Goal: Obtain resource: Download file/media

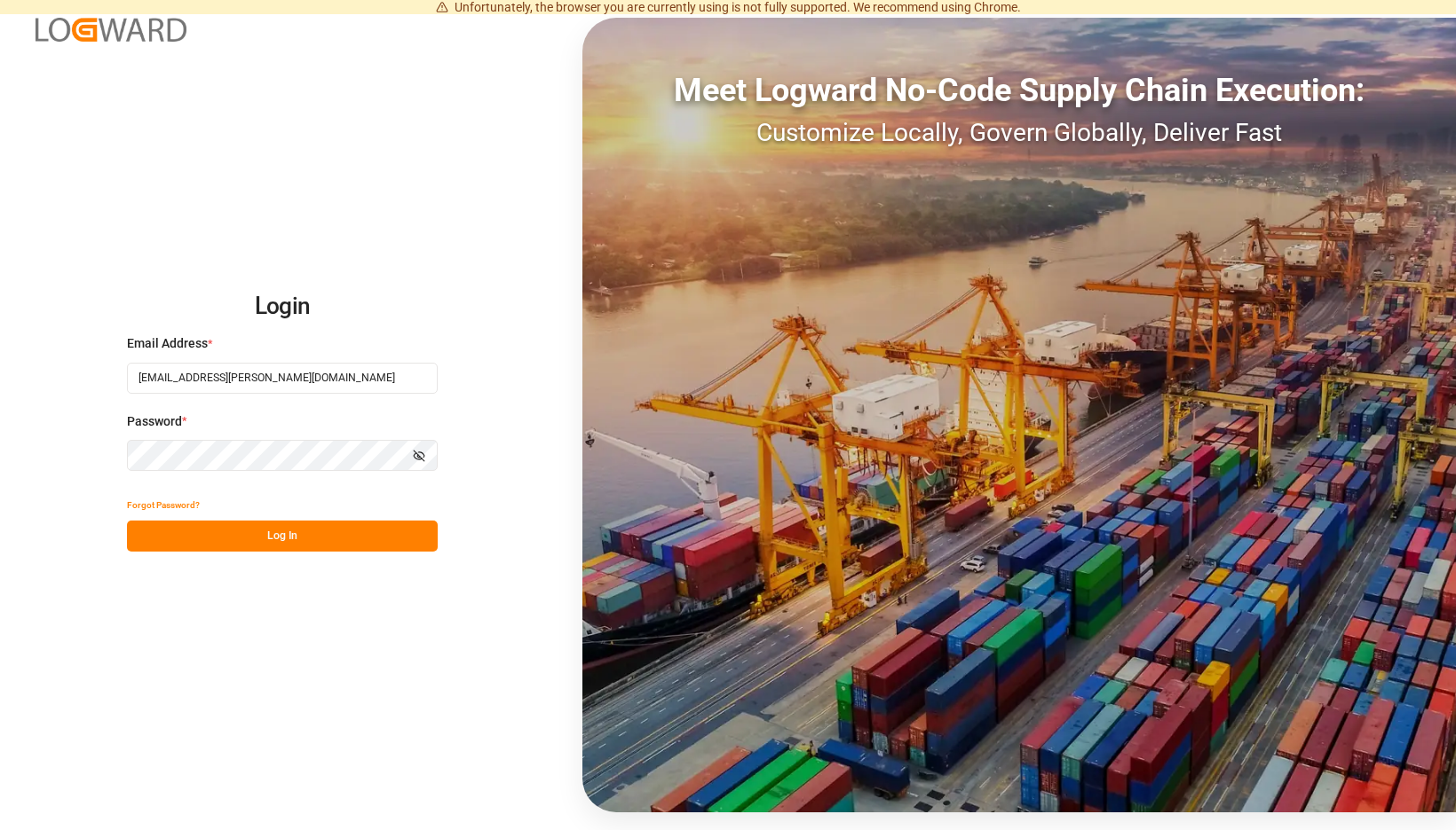
click at [428, 541] on button "Log In" at bounding box center [283, 536] width 311 height 31
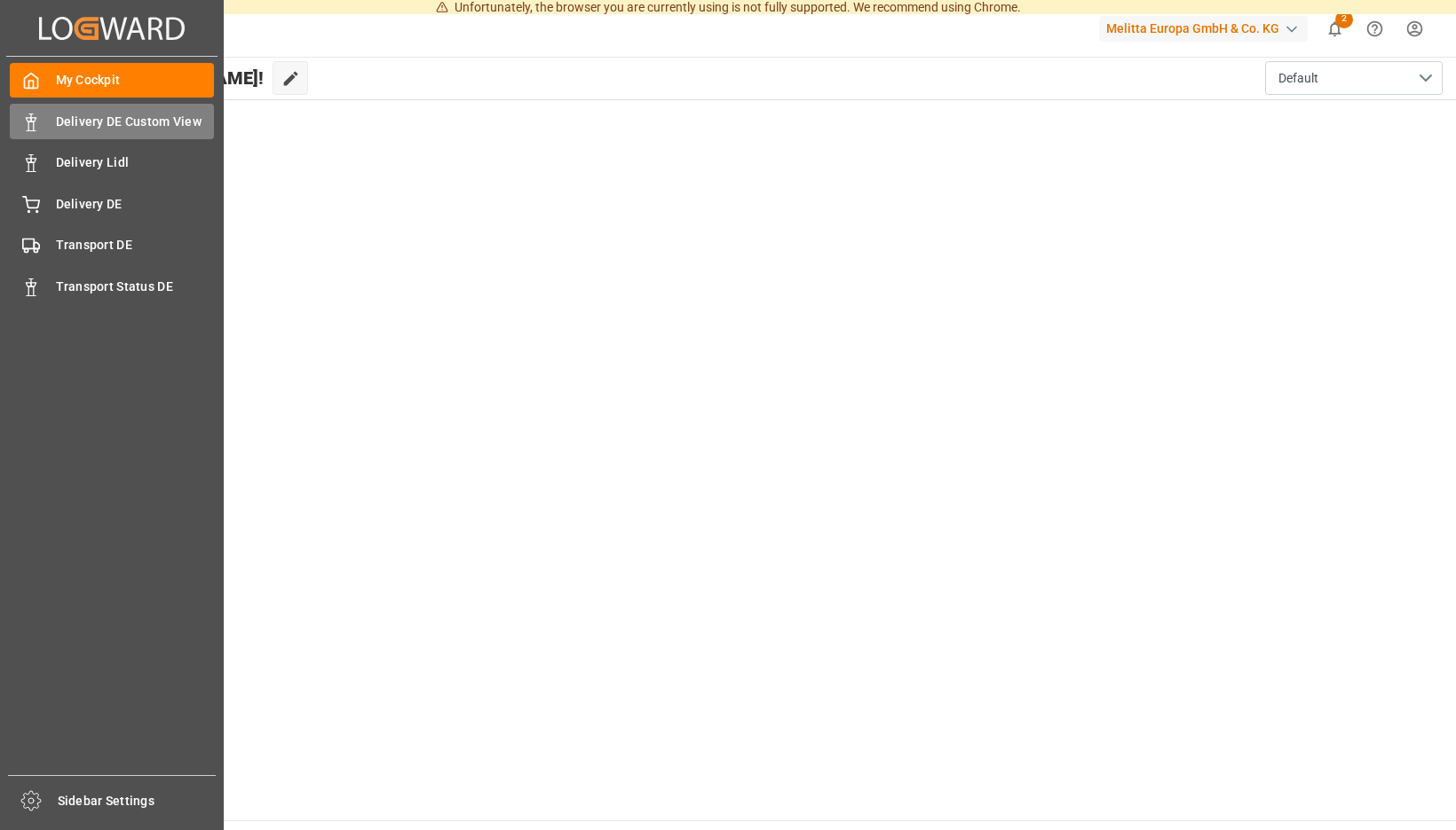
click at [41, 117] on div "Delivery DE Custom View Delivery DE Custom View" at bounding box center [112, 121] width 204 height 35
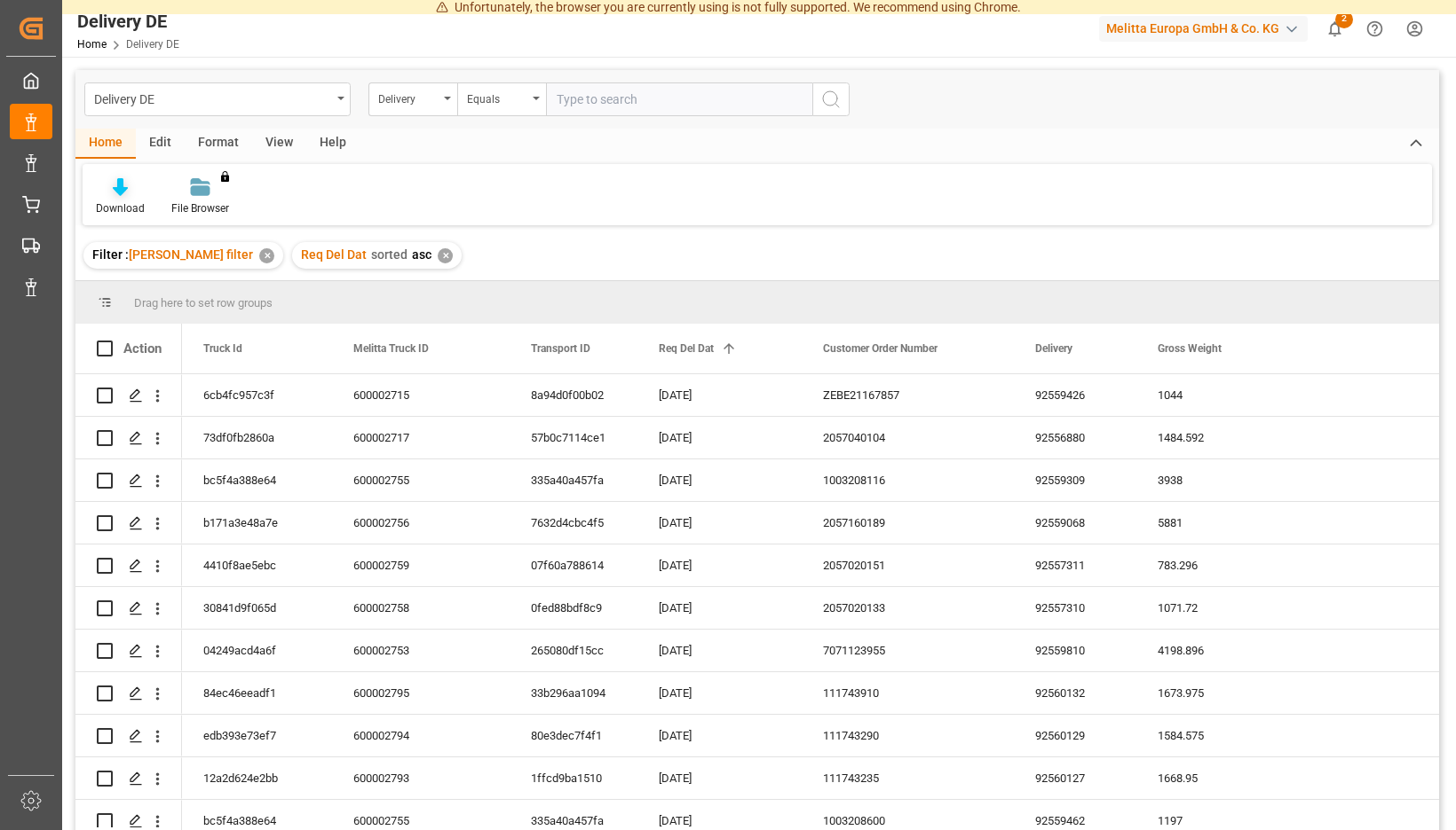
click at [158, 200] on div "Download" at bounding box center [120, 197] width 76 height 39
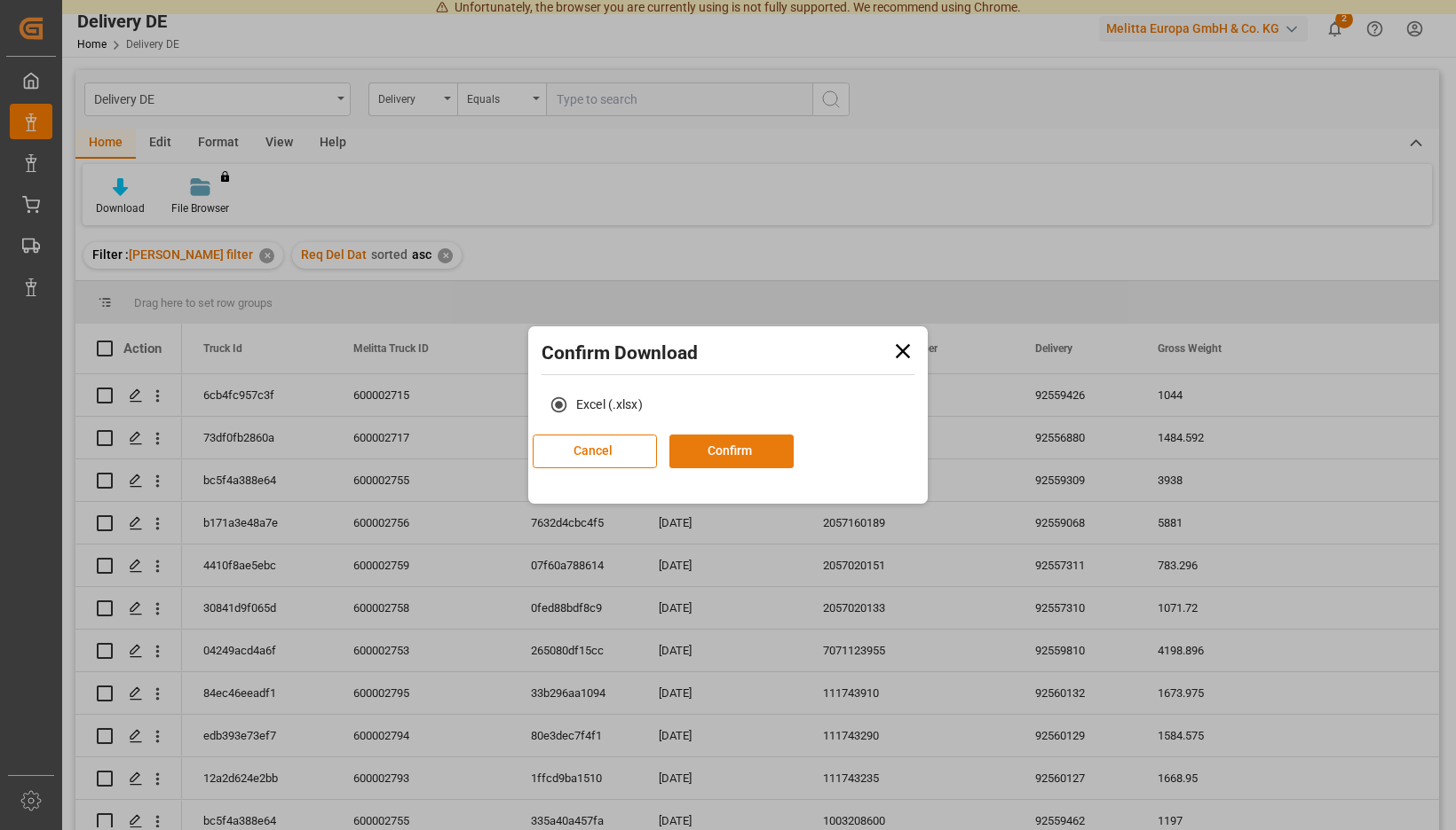
drag, startPoint x: 747, startPoint y: 470, endPoint x: 747, endPoint y: 460, distance: 10.0
click at [747, 469] on div "Cancel Confirm" at bounding box center [662, 458] width 261 height 47
click at [747, 459] on button "Confirm" at bounding box center [731, 451] width 124 height 34
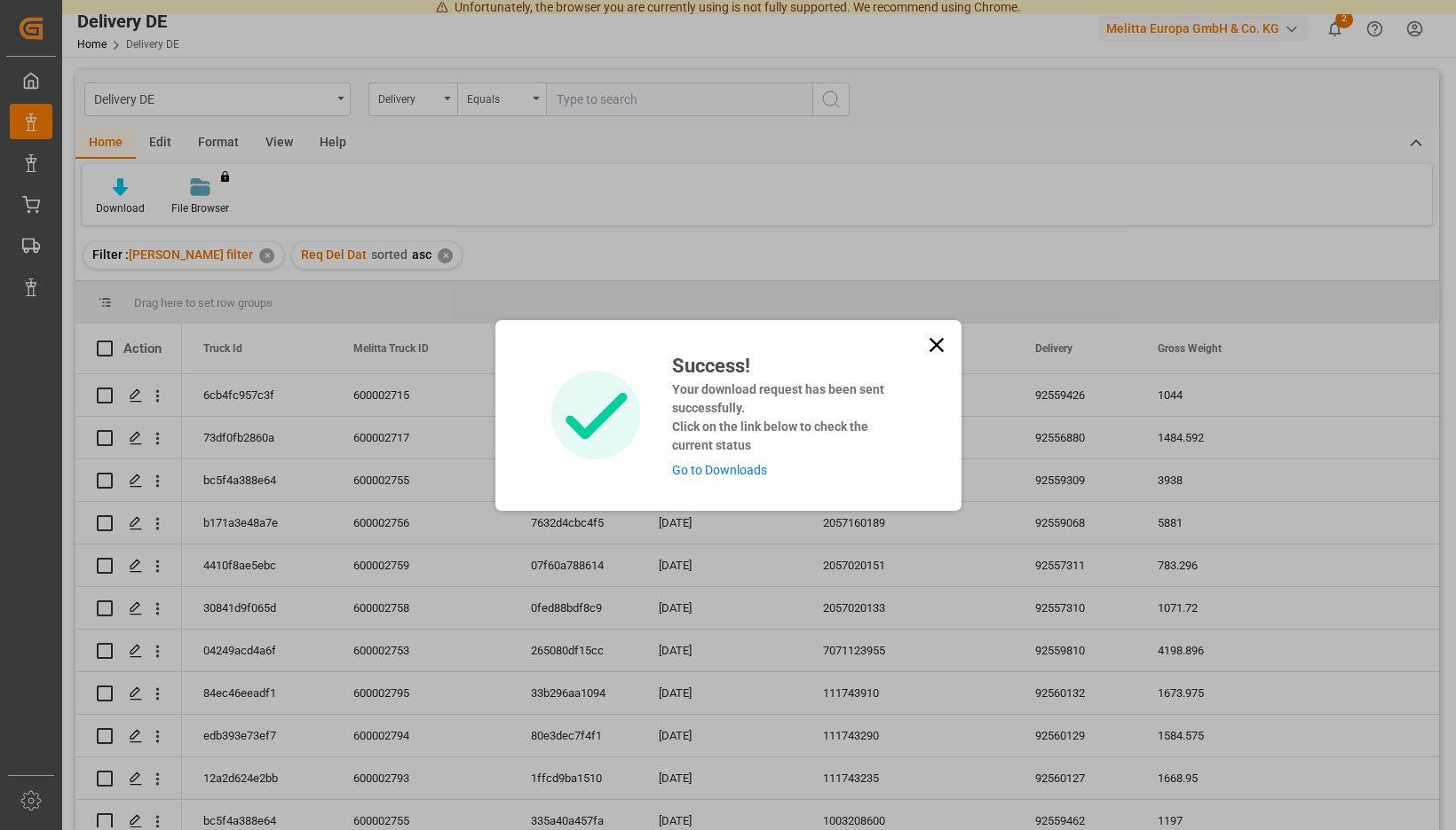
click at [701, 473] on link "Go to Downloads" at bounding box center [720, 470] width 95 height 15
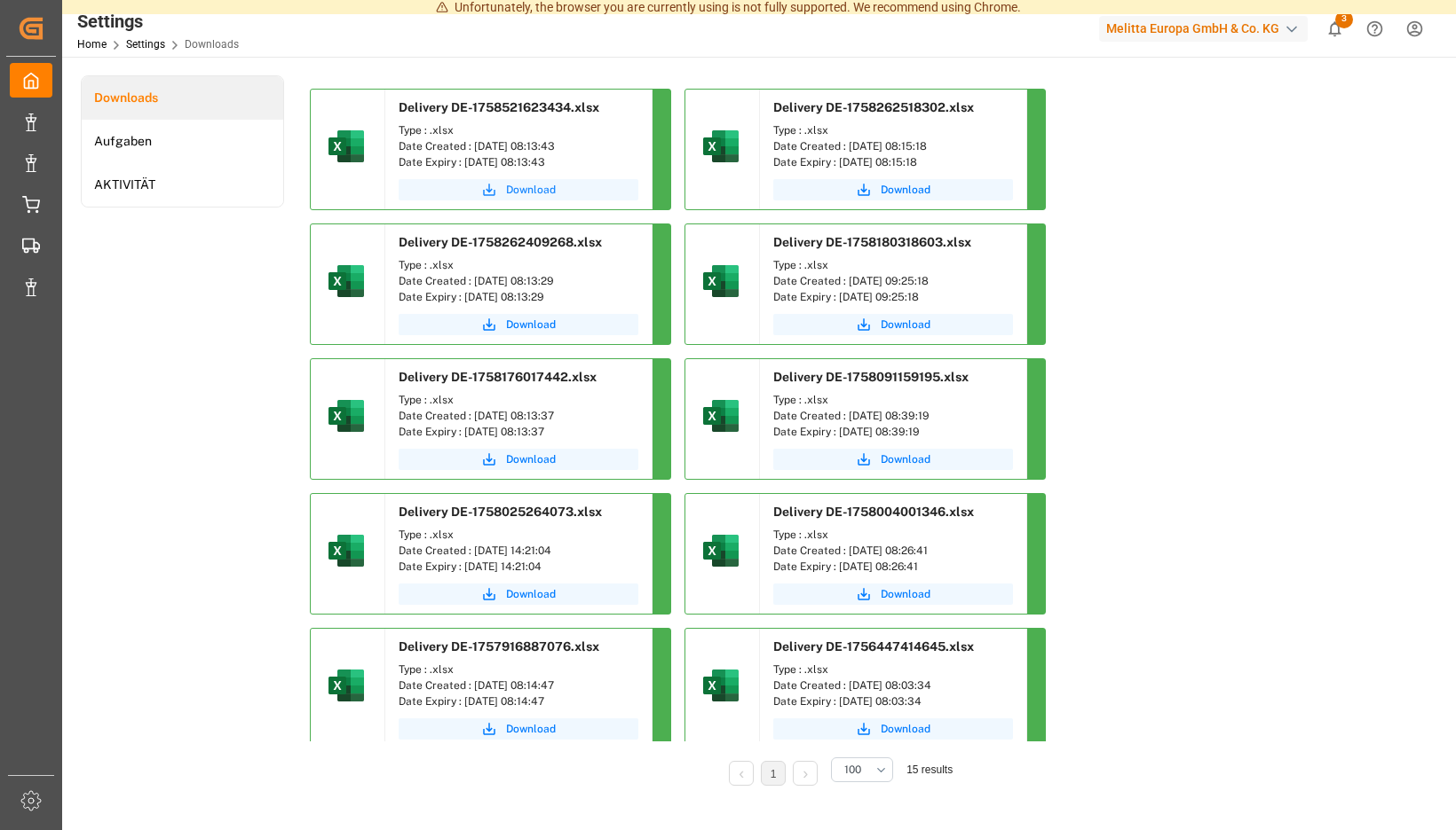
click at [556, 193] on span "Download" at bounding box center [530, 189] width 50 height 16
click at [556, 190] on span "Download" at bounding box center [530, 189] width 50 height 16
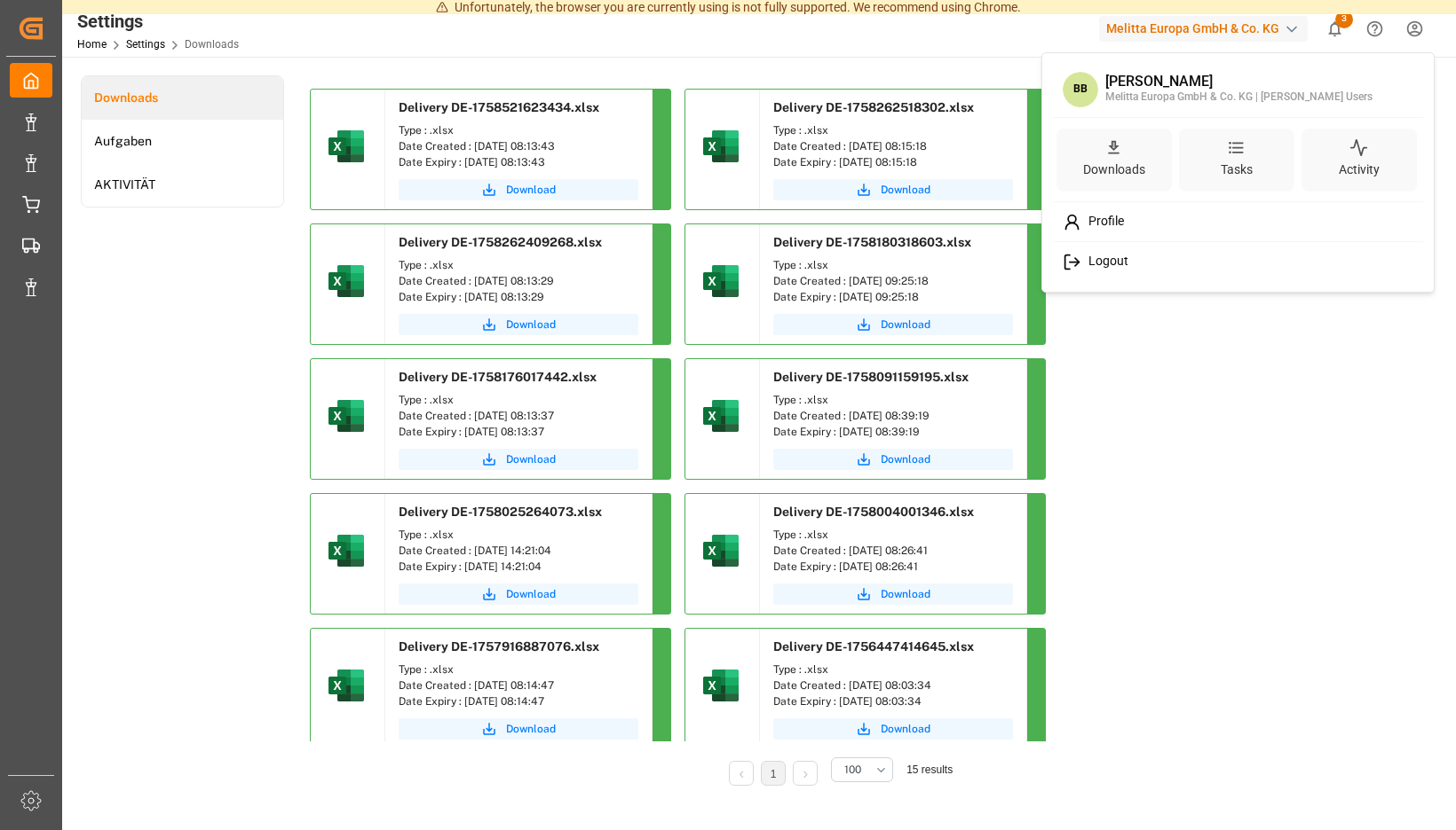
click at [1114, 262] on span "Logout" at bounding box center [1104, 261] width 47 height 16
